Goal: Task Accomplishment & Management: Manage account settings

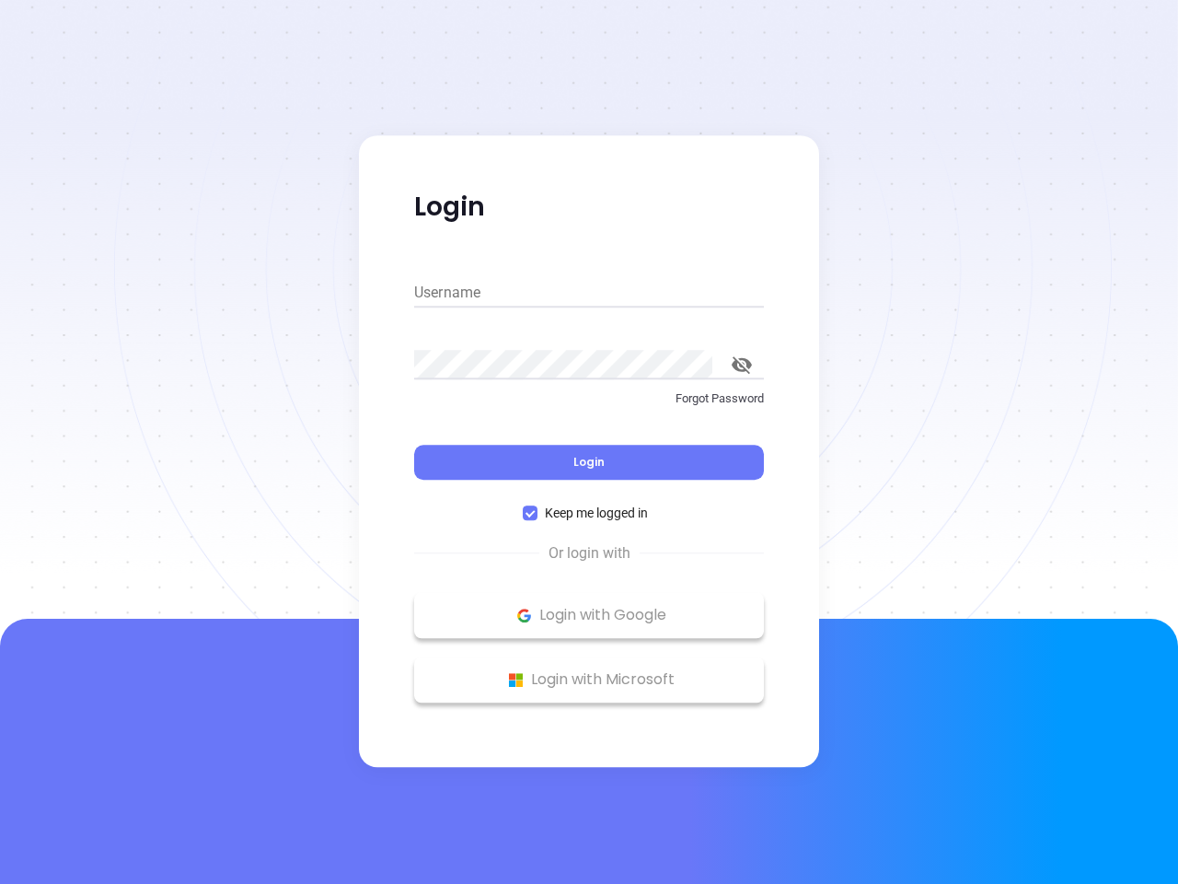
click at [589, 442] on div "Login" at bounding box center [589, 451] width 350 height 57
click at [589, 293] on input "Username" at bounding box center [589, 292] width 350 height 29
click at [742, 365] on icon "toggle password visibility" at bounding box center [742, 364] width 20 height 17
click at [589, 462] on span "Login" at bounding box center [589, 462] width 31 height 16
click at [589, 513] on span "Keep me logged in" at bounding box center [597, 513] width 118 height 20
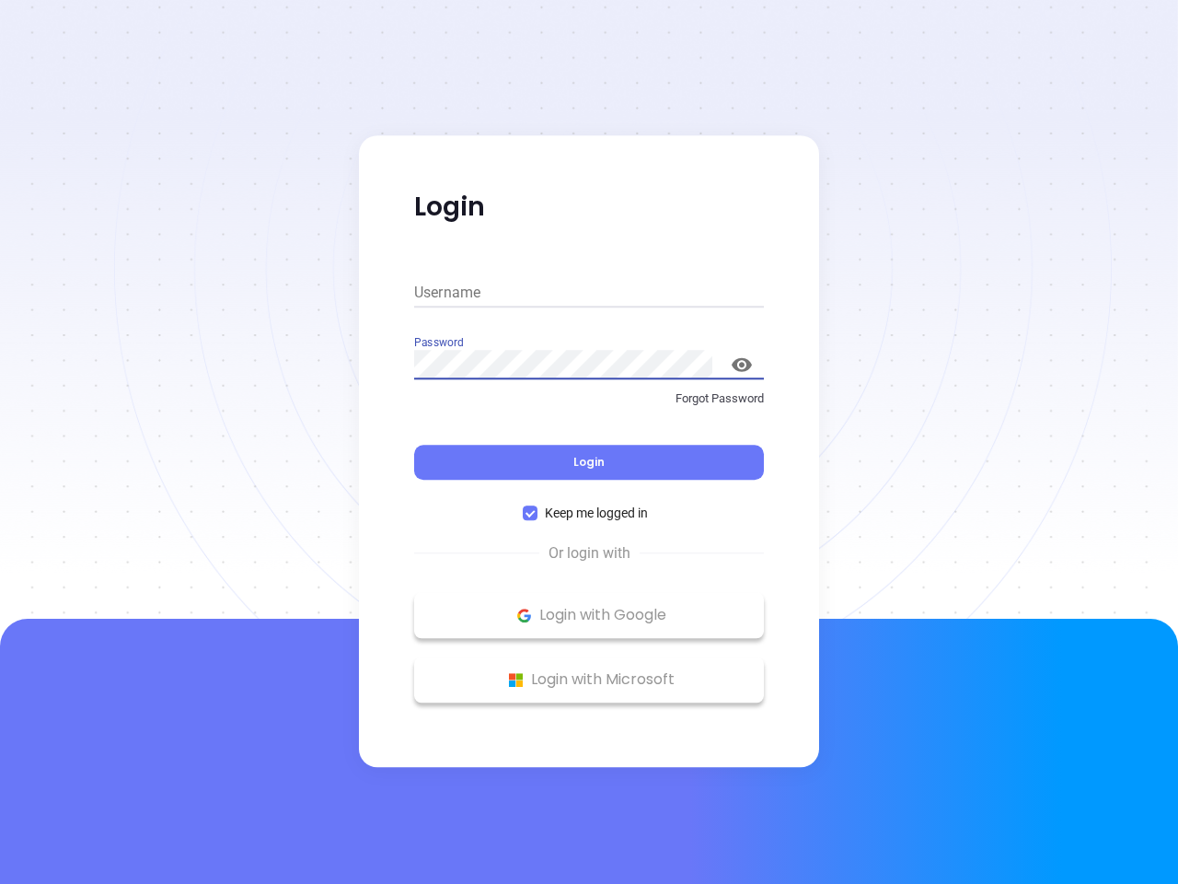
click at [538, 513] on input "Keep me logged in" at bounding box center [530, 512] width 15 height 15
checkbox input "false"
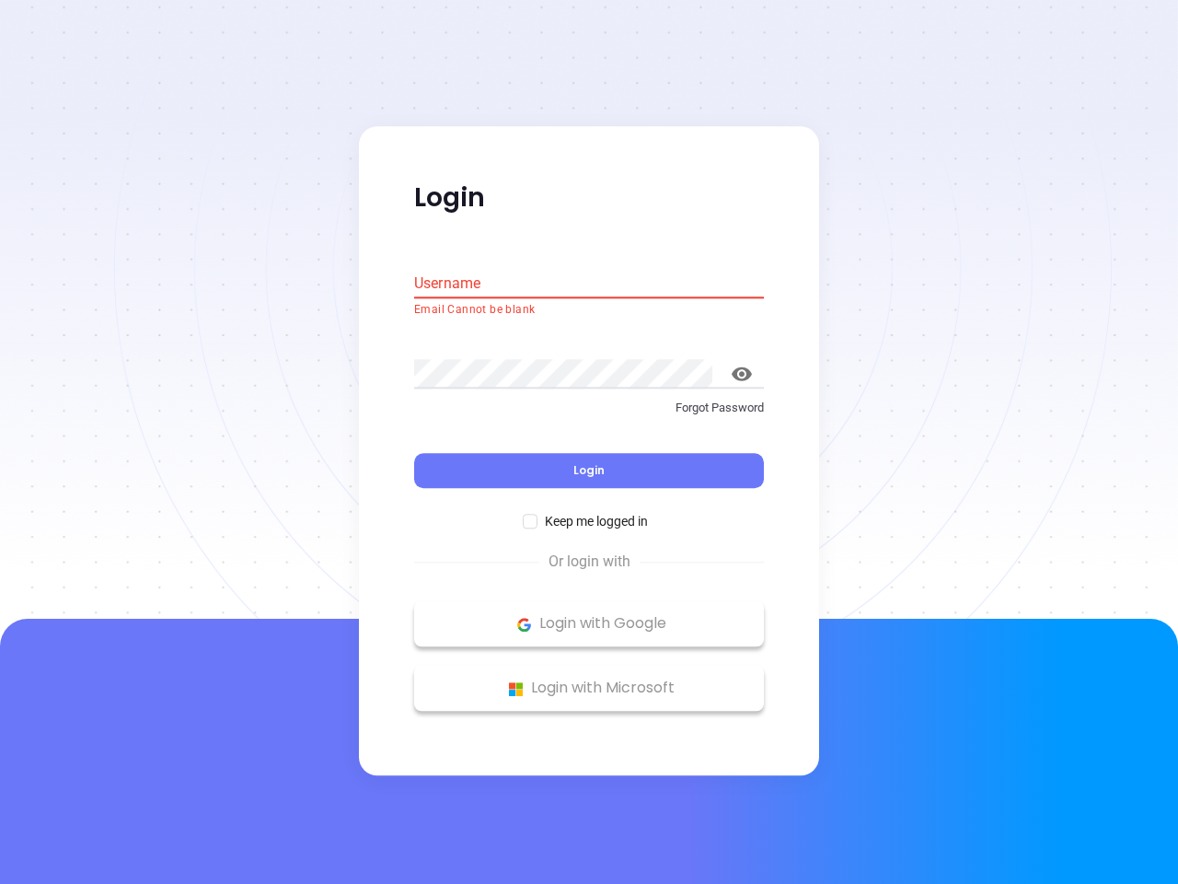
click at [589, 615] on p "Login with Google" at bounding box center [589, 624] width 331 height 28
click at [589, 679] on p "Login with Microsoft" at bounding box center [589, 689] width 331 height 28
